Goal: Navigation & Orientation: Find specific page/section

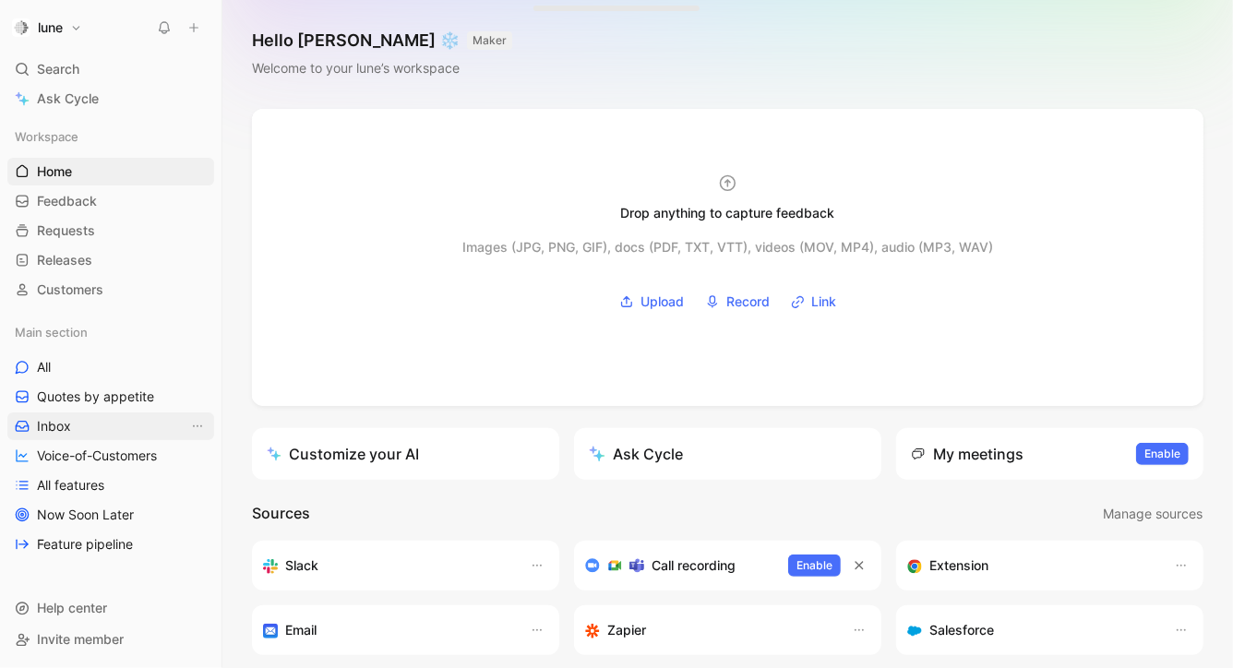
click at [64, 417] on span "Inbox" at bounding box center [54, 426] width 34 height 18
